Goal: Obtain resource: Download file/media

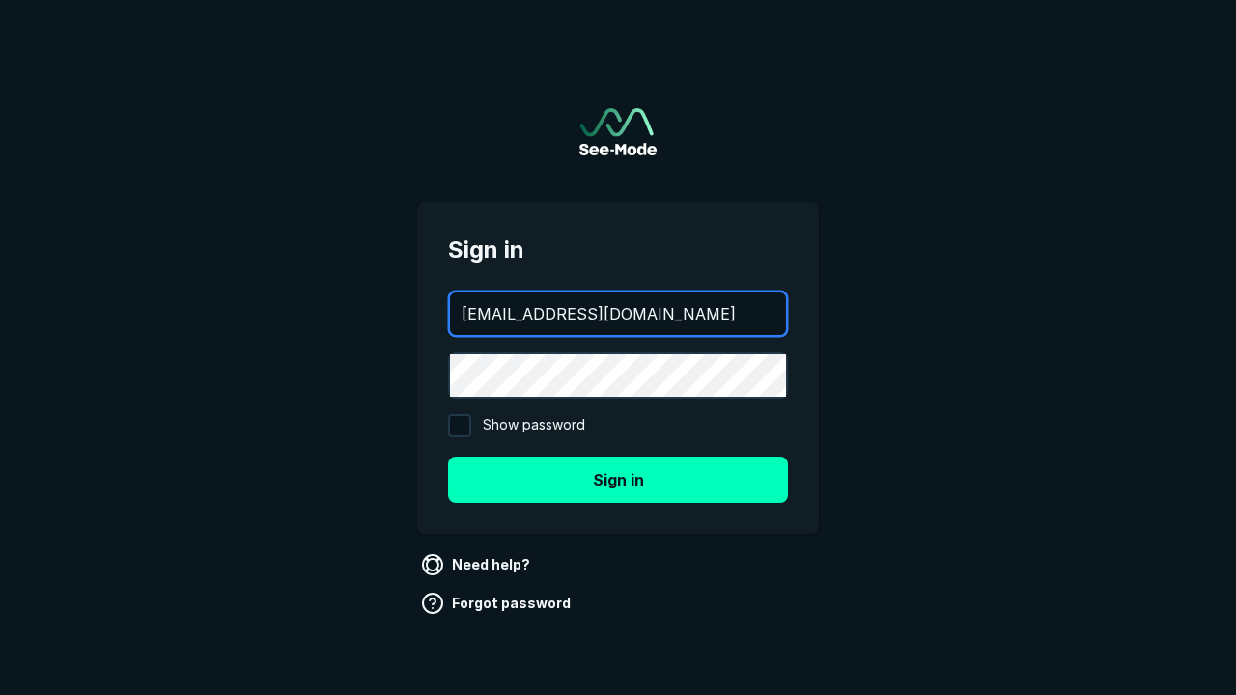
type input "[EMAIL_ADDRESS][DOMAIN_NAME]"
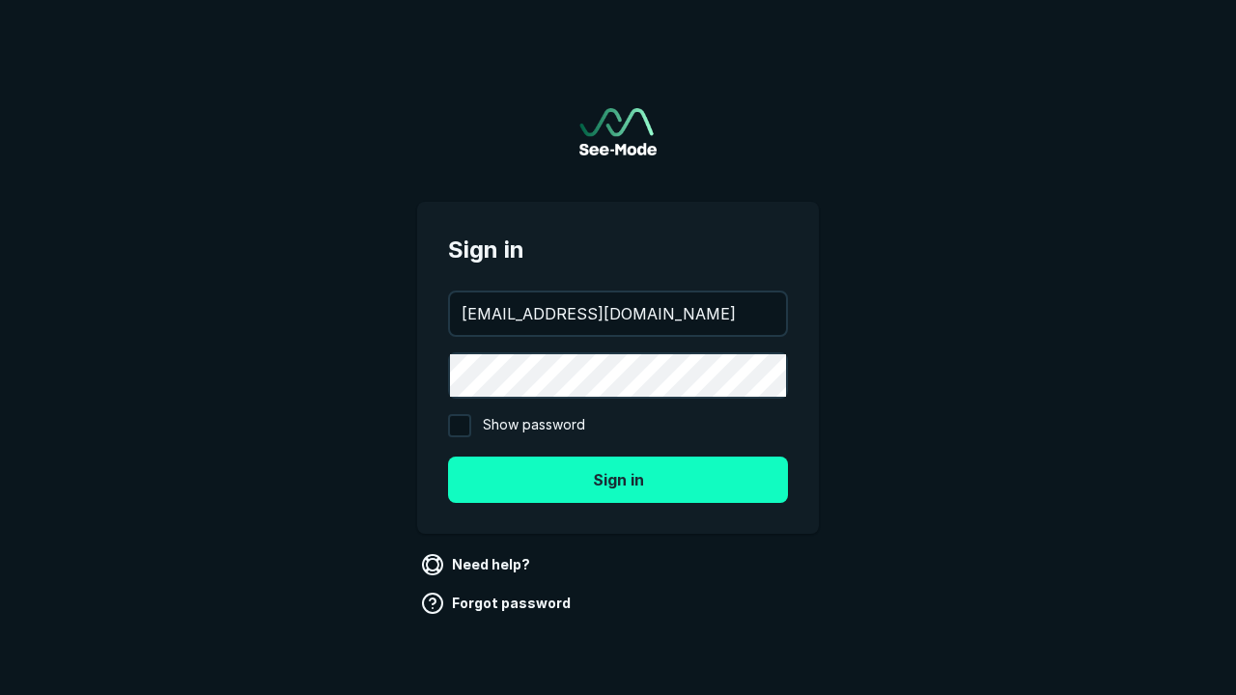
click at [618, 479] on button "Sign in" at bounding box center [618, 480] width 340 height 46
